Goal: Information Seeking & Learning: Learn about a topic

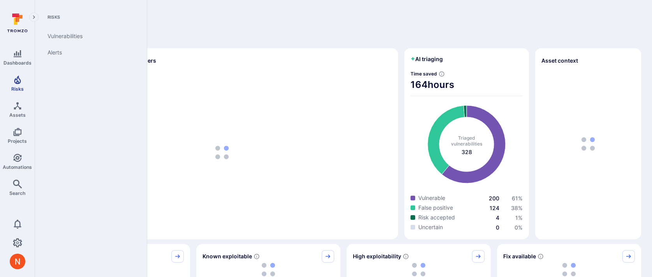
click at [21, 86] on span "Risks" at bounding box center [17, 89] width 12 height 6
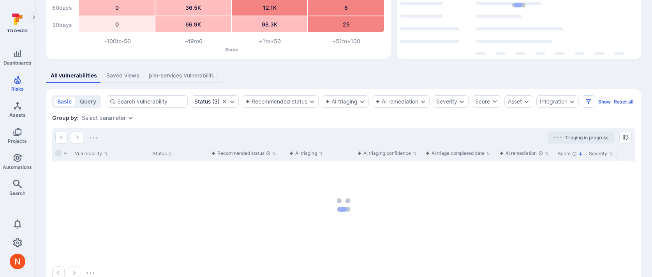
scroll to position [118, 0]
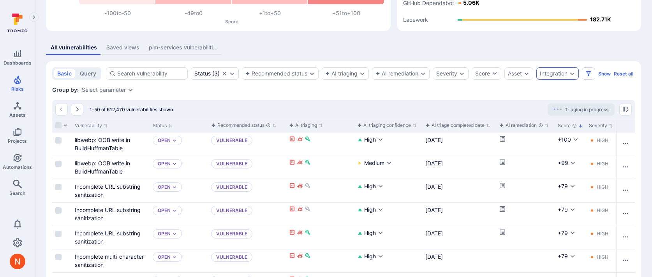
click at [542, 71] on div "Integration" at bounding box center [554, 73] width 28 height 6
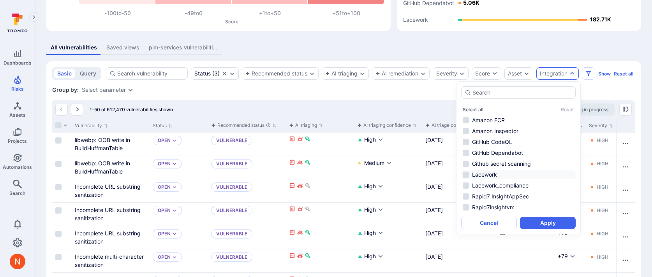
click at [479, 170] on li "Lacework" at bounding box center [518, 174] width 114 height 9
click at [546, 222] on button "Apply" at bounding box center [548, 223] width 56 height 12
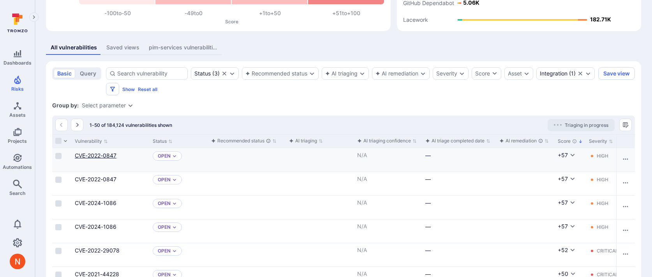
click at [92, 154] on link "CVE-2022-0847" at bounding box center [96, 155] width 42 height 7
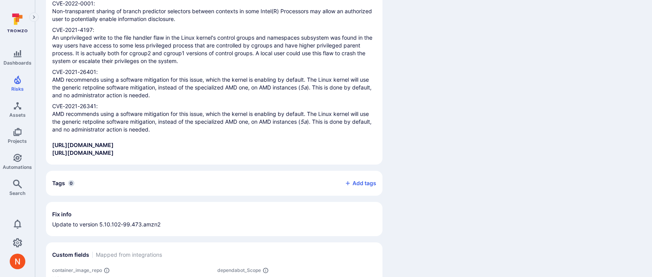
scroll to position [1233, 0]
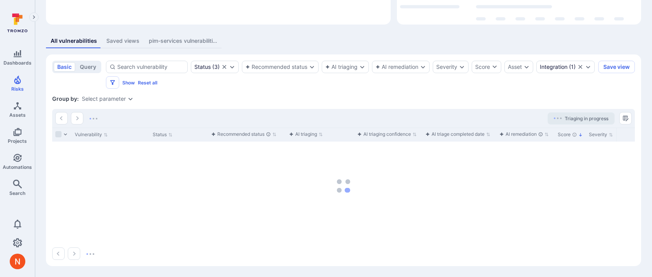
scroll to position [118, 0]
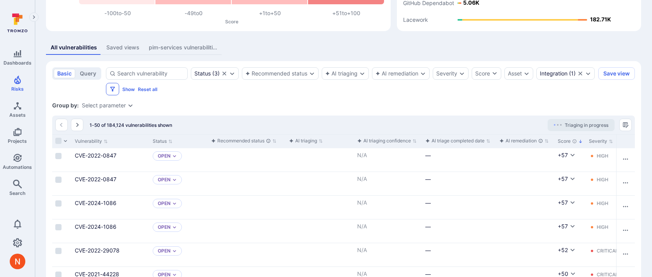
click at [116, 90] on icon "Filters" at bounding box center [112, 89] width 6 height 6
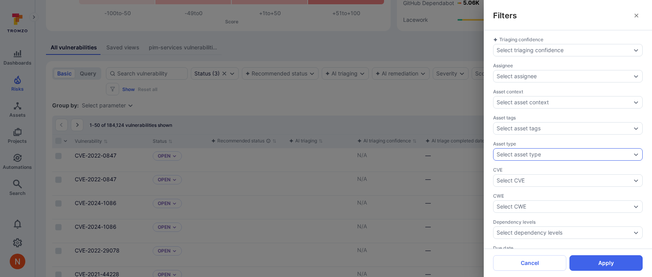
click at [544, 149] on div "Select asset type" at bounding box center [568, 154] width 150 height 12
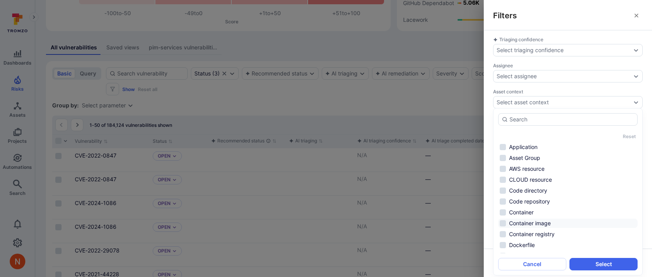
click at [545, 220] on li "Container image" at bounding box center [567, 223] width 139 height 9
click at [580, 268] on button "Select" at bounding box center [603, 264] width 68 height 12
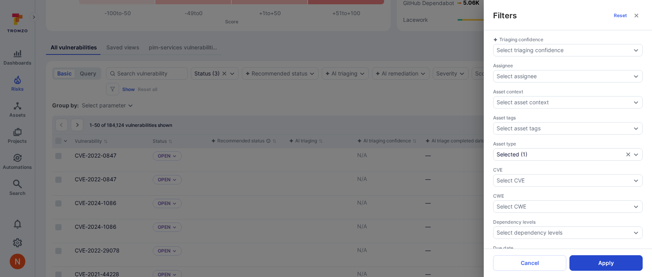
click at [584, 263] on button "Apply" at bounding box center [605, 263] width 73 height 16
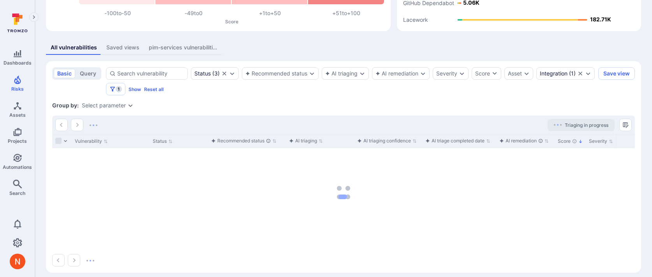
scroll to position [109, 0]
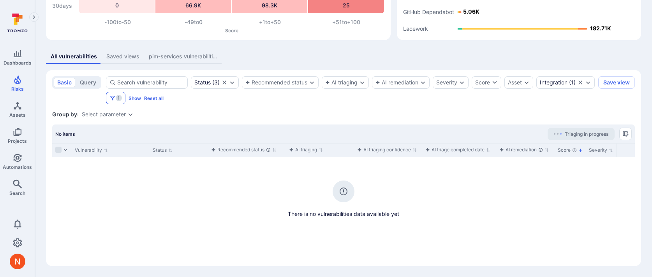
click at [125, 102] on button "1" at bounding box center [115, 98] width 19 height 12
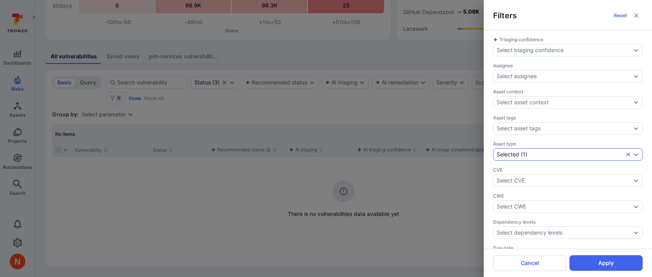
click at [519, 153] on div "Selected" at bounding box center [507, 154] width 23 height 6
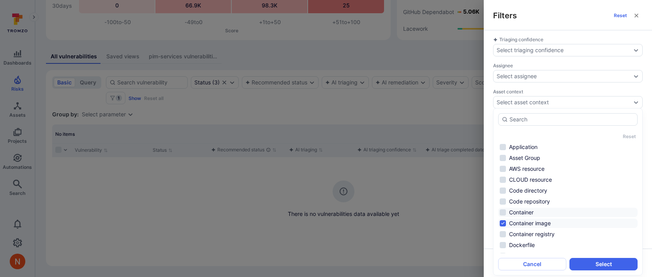
click at [523, 208] on li "Container" at bounding box center [567, 212] width 139 height 9
click at [601, 269] on button "Select" at bounding box center [603, 264] width 68 height 12
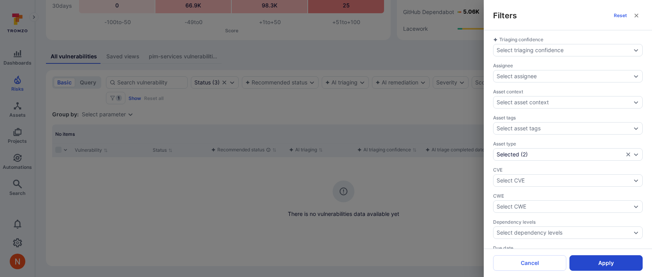
click at [600, 262] on button "Apply" at bounding box center [605, 263] width 73 height 16
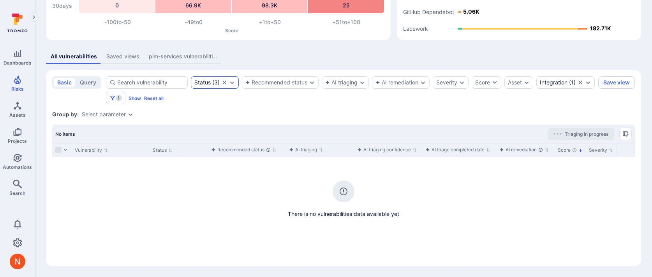
click at [225, 81] on icon "Clear selection" at bounding box center [224, 82] width 6 height 6
click at [118, 98] on span "1" at bounding box center [119, 98] width 6 height 6
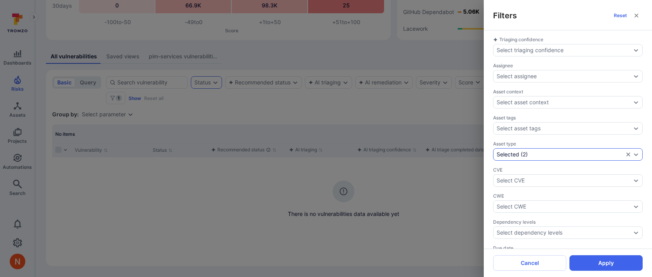
click at [545, 150] on div "Selected ( 2 )" at bounding box center [568, 154] width 150 height 12
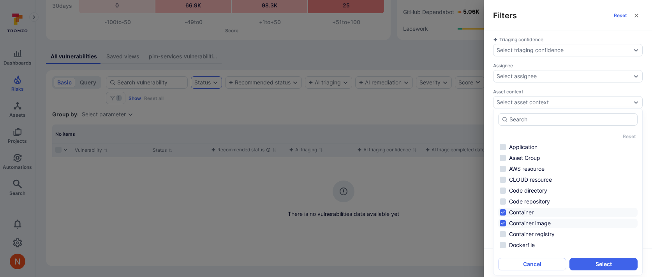
click at [529, 212] on li "Container" at bounding box center [567, 212] width 139 height 9
click at [530, 225] on li "Container image" at bounding box center [567, 223] width 139 height 9
click at [597, 265] on button "Select" at bounding box center [603, 264] width 68 height 12
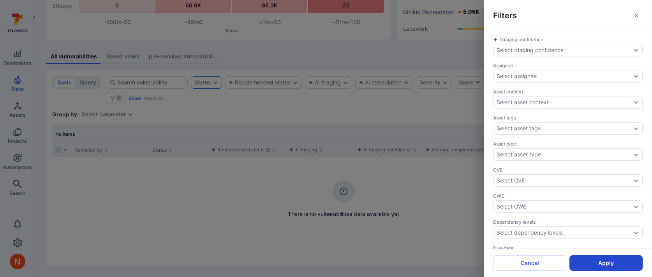
click at [599, 261] on button "Apply" at bounding box center [605, 263] width 73 height 16
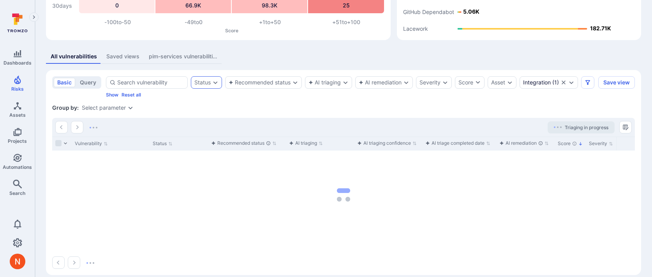
click at [204, 98] on div "Status Recommended status AI triaging AI remediation Severity Score Asset Integ…" at bounding box center [350, 86] width 489 height 21
click at [207, 83] on div "Status" at bounding box center [202, 82] width 16 height 6
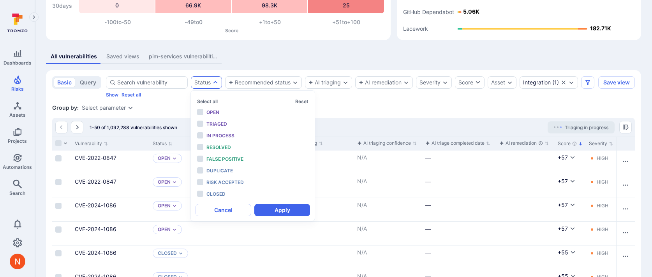
scroll to position [6, 0]
click at [224, 113] on div "Open" at bounding box center [238, 112] width 64 height 9
click at [224, 123] on span "Triaged" at bounding box center [216, 124] width 21 height 6
click at [228, 136] on span "In process" at bounding box center [220, 136] width 28 height 6
click at [280, 210] on button "Apply" at bounding box center [282, 210] width 56 height 12
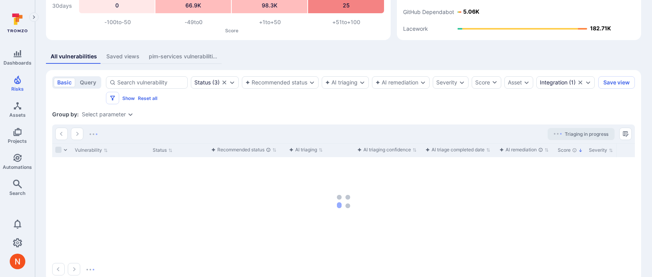
click at [116, 114] on div "Select parameter" at bounding box center [104, 114] width 44 height 6
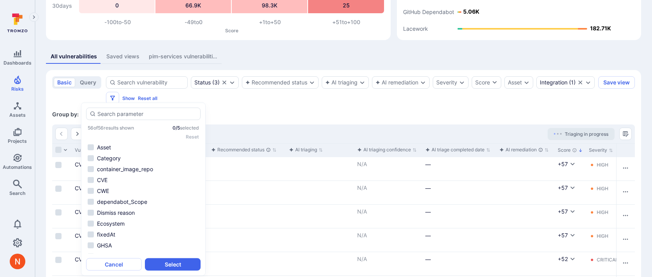
click at [254, 117] on div "Group by: Select parameter" at bounding box center [343, 115] width 583 height 8
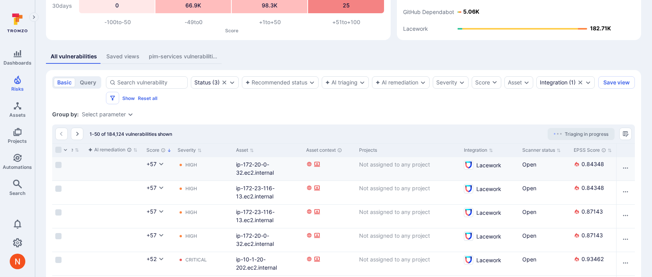
scroll to position [0, 398]
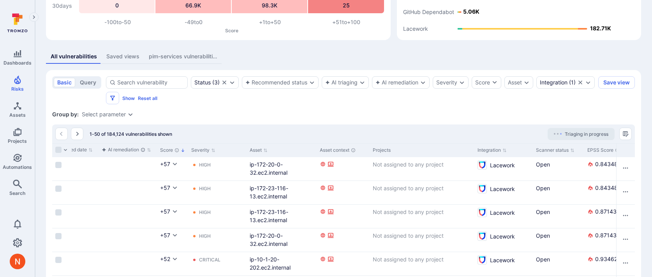
click at [92, 115] on div "Select parameter" at bounding box center [104, 114] width 44 height 6
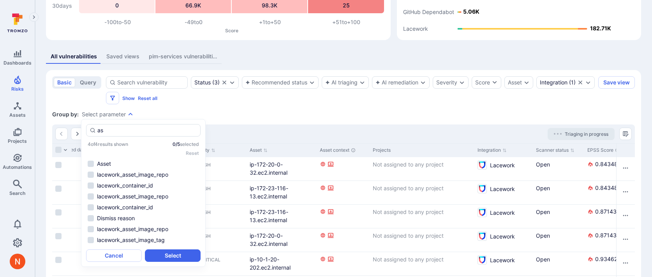
type input "a"
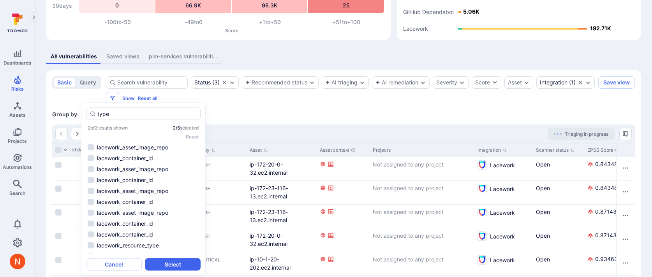
scroll to position [7, 0]
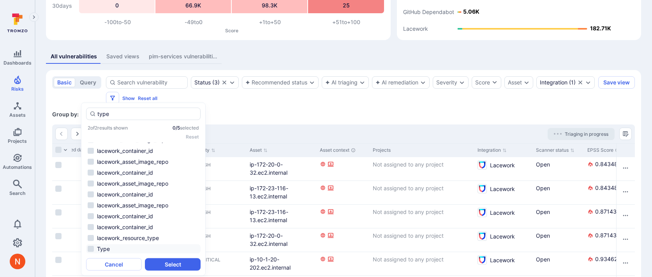
click at [113, 245] on li "Type" at bounding box center [143, 249] width 114 height 9
type input "type"
click at [160, 259] on button "Select" at bounding box center [173, 264] width 56 height 12
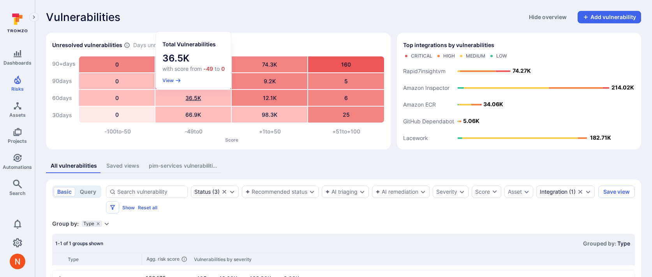
scroll to position [35, 0]
